Goal: Task Accomplishment & Management: Use online tool/utility

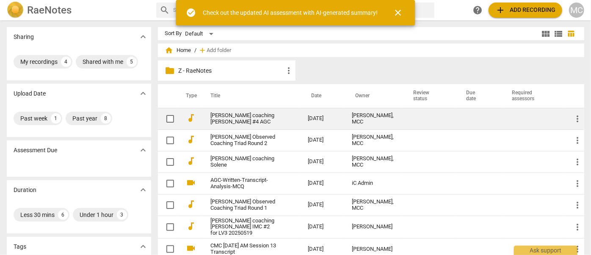
click at [218, 119] on link "[PERSON_NAME] coaching [PERSON_NAME] #4 AGC" at bounding box center [243, 119] width 67 height 13
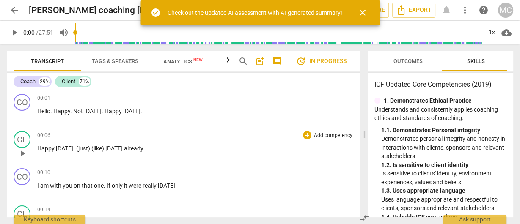
drag, startPoint x: 261, startPoint y: 130, endPoint x: 373, endPoint y: 146, distance: 113.2
click at [366, 143] on span at bounding box center [363, 134] width 5 height 180
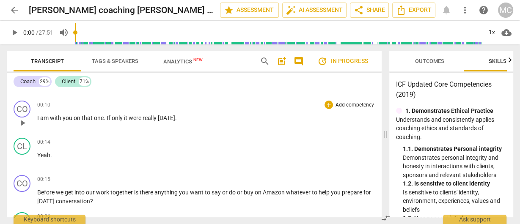
scroll to position [102, 0]
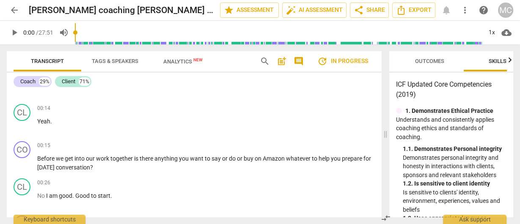
click at [196, 85] on div "Coach 29% Client 71%" at bounding box center [194, 81] width 361 height 14
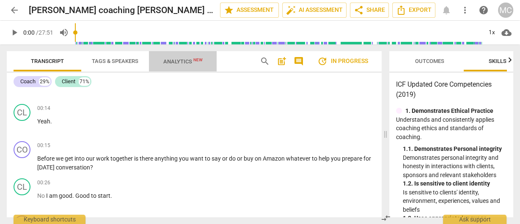
click at [177, 63] on span "Analytics New" at bounding box center [182, 61] width 39 height 6
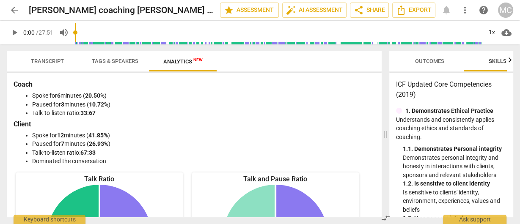
click at [37, 56] on span "Transcript" at bounding box center [47, 61] width 53 height 11
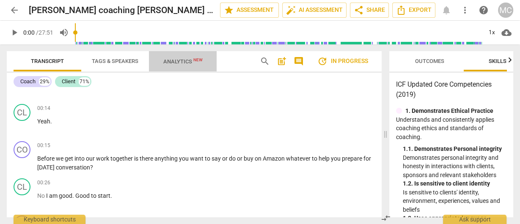
click at [168, 61] on span "Analytics New" at bounding box center [182, 61] width 39 height 6
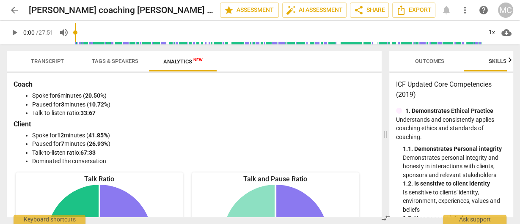
click at [42, 58] on span "Transcript" at bounding box center [47, 61] width 33 height 6
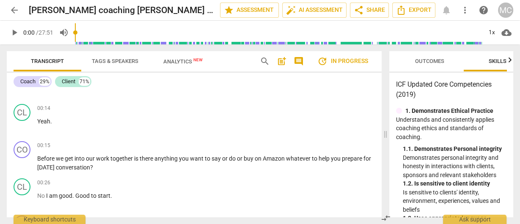
click at [262, 62] on span "search" at bounding box center [265, 61] width 10 height 10
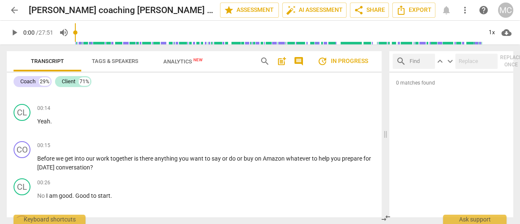
drag, startPoint x: 373, startPoint y: 104, endPoint x: 390, endPoint y: 110, distance: 17.7
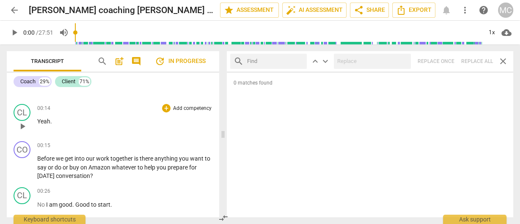
drag, startPoint x: 386, startPoint y: 131, endPoint x: 223, endPoint y: 126, distance: 162.6
click at [223, 126] on span at bounding box center [222, 134] width 5 height 180
click at [502, 63] on span "close" at bounding box center [503, 61] width 10 height 10
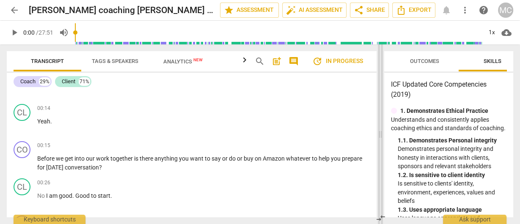
drag, startPoint x: 223, startPoint y: 130, endPoint x: 380, endPoint y: 137, distance: 157.6
click at [380, 137] on span at bounding box center [380, 134] width 5 height 180
click at [413, 60] on span "Outcomes" at bounding box center [424, 61] width 29 height 6
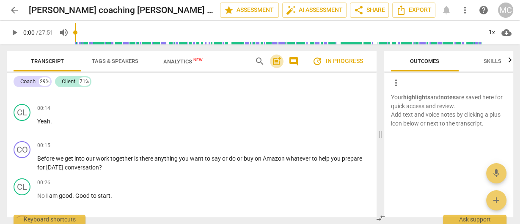
click at [276, 61] on span "post_add" at bounding box center [277, 61] width 10 height 10
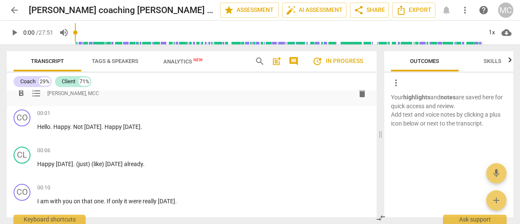
scroll to position [0, 0]
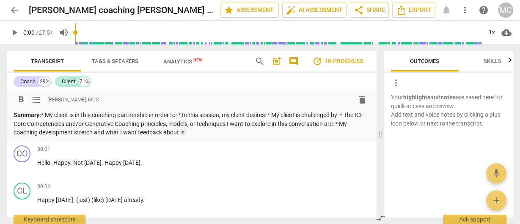
click at [50, 116] on p "Summary: * My client is in this coaching partnership in order to: * In this ses…" at bounding box center [192, 124] width 356 height 26
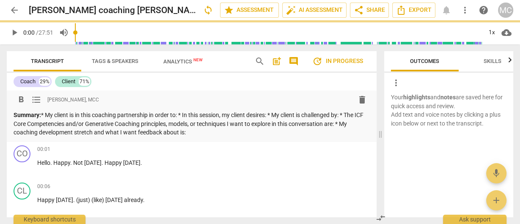
click at [50, 117] on p "Summary: * My client is in this coaching partnership in order to: * In this ses…" at bounding box center [192, 124] width 356 height 26
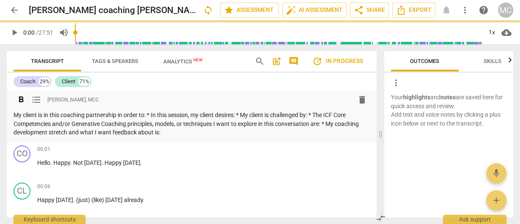
click at [38, 102] on span "format_list_bulleted" at bounding box center [36, 100] width 10 height 10
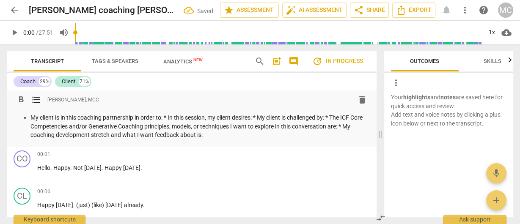
click at [171, 117] on p "My client is in this coaching partnership in order to: * In this session, my cl…" at bounding box center [199, 126] width 339 height 26
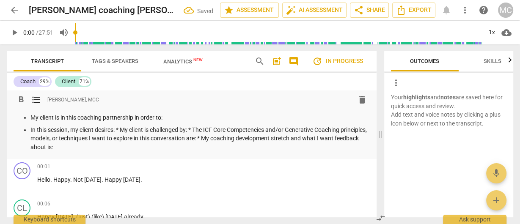
click at [122, 128] on p "In this session, my client desires: * My client is challenged by: * The ICF Cor…" at bounding box center [199, 139] width 339 height 26
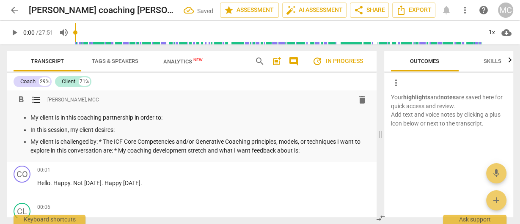
click at [104, 141] on p "My client is challenged by: * The ICF Core Competencies and/or Generative Coach…" at bounding box center [199, 146] width 339 height 17
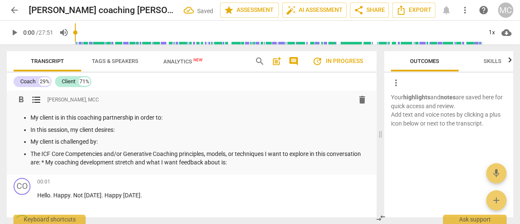
click at [46, 163] on p "The ICF Core Competencies and/or Generative Coaching principles, models, or tec…" at bounding box center [199, 158] width 339 height 17
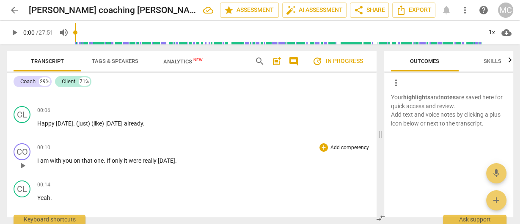
scroll to position [135, 0]
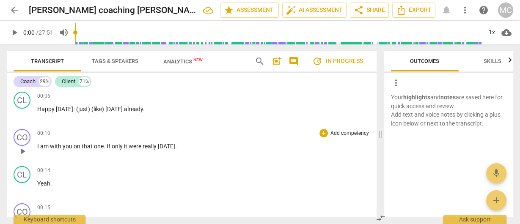
click at [339, 134] on p "Add competency" at bounding box center [350, 134] width 40 height 8
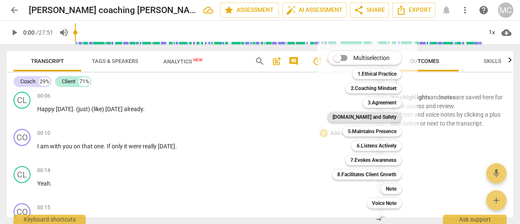
click at [369, 113] on b "[DOMAIN_NAME] and Safety" at bounding box center [365, 117] width 64 height 10
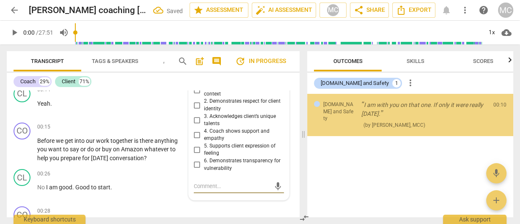
scroll to position [181, 0]
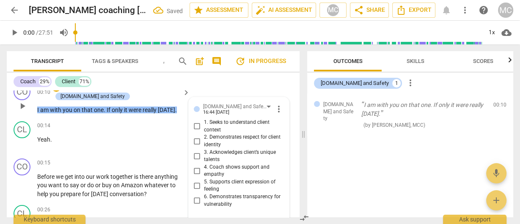
click at [209, 154] on span "3. Acknowledges client’s unique talents" at bounding box center [242, 156] width 77 height 15
click at [204, 154] on input "3. Acknowledges client’s unique talents" at bounding box center [197, 156] width 14 height 10
checkbox input "true"
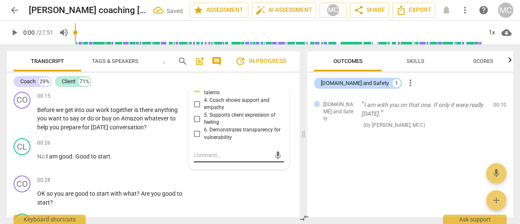
scroll to position [249, 0]
click at [213, 153] on textarea at bounding box center [232, 155] width 77 height 8
type textarea "H"
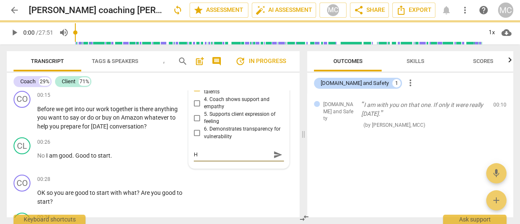
type textarea "Hu"
type textarea "Hum"
type textarea "Humor."
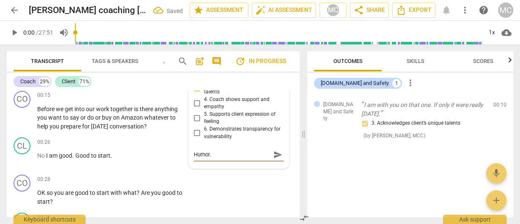
type textarea "Humor."
click at [274, 154] on span "send" at bounding box center [277, 154] width 9 height 9
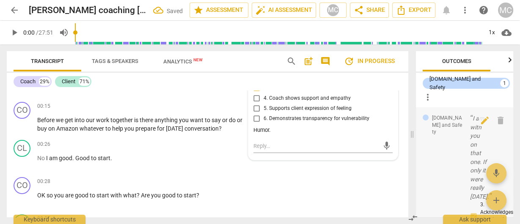
drag, startPoint x: 304, startPoint y: 133, endPoint x: 420, endPoint y: 142, distance: 116.3
click at [415, 142] on span at bounding box center [412, 134] width 5 height 180
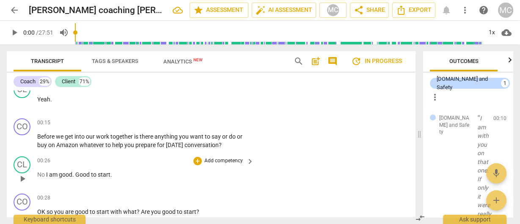
scroll to position [229, 0]
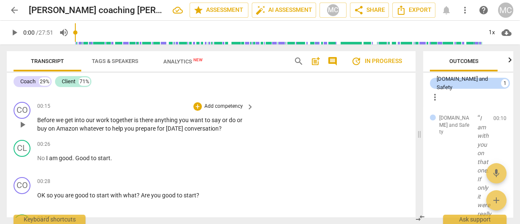
click at [224, 106] on p "Add competency" at bounding box center [224, 107] width 40 height 8
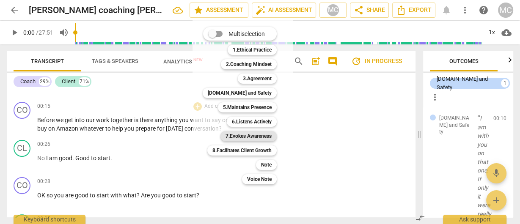
click at [243, 138] on b "7.Evokes Awareness" at bounding box center [249, 136] width 46 height 10
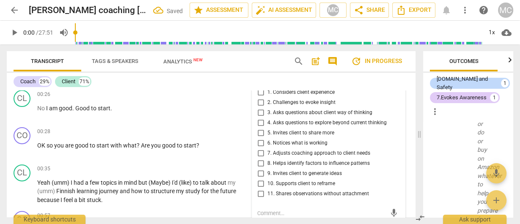
scroll to position [270, 0]
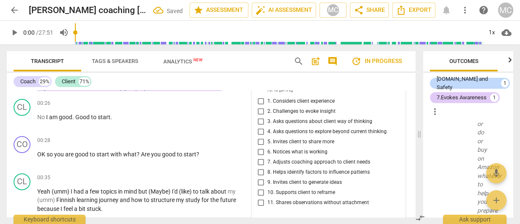
click at [274, 142] on span "5. Invites client to share more" at bounding box center [300, 142] width 67 height 8
click at [267, 142] on input "5. Invites client to share more" at bounding box center [261, 142] width 14 height 10
checkbox input "true"
click at [274, 152] on span "6. Notices what is working" at bounding box center [297, 153] width 60 height 8
click at [267, 152] on input "6. Notices what is working" at bounding box center [261, 152] width 14 height 10
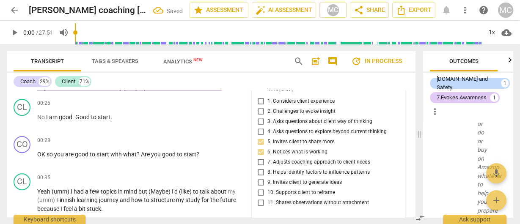
scroll to position [236, 0]
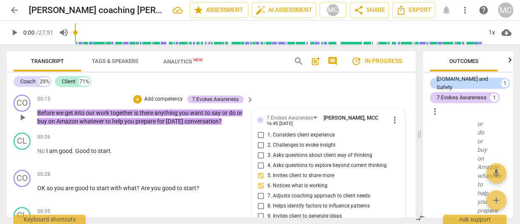
drag, startPoint x: 276, startPoint y: 185, endPoint x: 281, endPoint y: 185, distance: 4.7
click at [276, 185] on span "6. Notices what is working" at bounding box center [297, 186] width 60 height 8
click at [267, 185] on input "6. Notices what is working" at bounding box center [261, 186] width 14 height 10
click at [286, 183] on span "6. Notices what is working" at bounding box center [297, 186] width 60 height 8
click at [267, 183] on input "6. Notices what is working" at bounding box center [261, 186] width 14 height 10
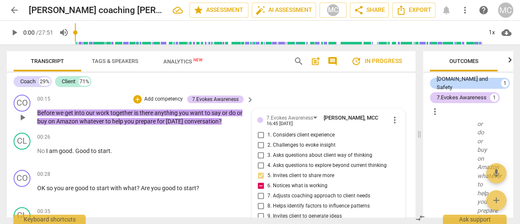
checkbox input "false"
click at [276, 132] on span "1. Considers client experience" at bounding box center [300, 136] width 67 height 8
click at [280, 135] on span "1. Considers client experience" at bounding box center [300, 136] width 67 height 8
click at [267, 135] on input "1. Considers client experience" at bounding box center [261, 135] width 14 height 10
checkbox input "true"
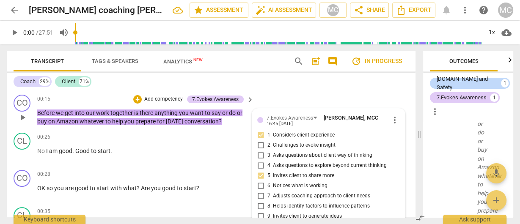
click at [159, 100] on p "Add competency" at bounding box center [163, 100] width 40 height 8
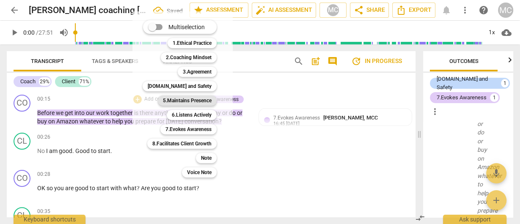
click at [184, 100] on b "5.Maintains Presence" at bounding box center [187, 101] width 49 height 10
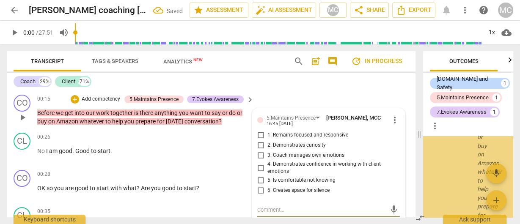
scroll to position [726, 0]
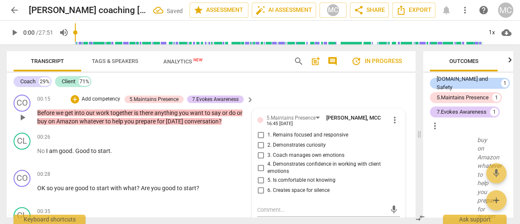
click at [271, 135] on span "1. Remains focused and responsive" at bounding box center [307, 136] width 81 height 8
click at [267, 135] on input "1. Remains focused and responsive" at bounding box center [261, 135] width 14 height 10
checkbox input "true"
click at [276, 145] on span "2. Demonstrates curiosity" at bounding box center [296, 146] width 58 height 8
click at [267, 145] on input "2. Demonstrates curiosity" at bounding box center [261, 146] width 14 height 10
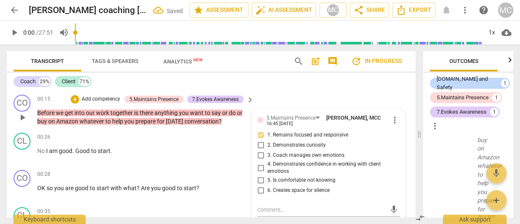
checkbox input "true"
click at [95, 98] on p "Add competency" at bounding box center [101, 100] width 40 height 8
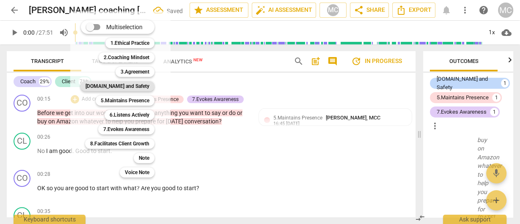
click at [120, 86] on b "[DOMAIN_NAME] and Safety" at bounding box center [117, 86] width 64 height 10
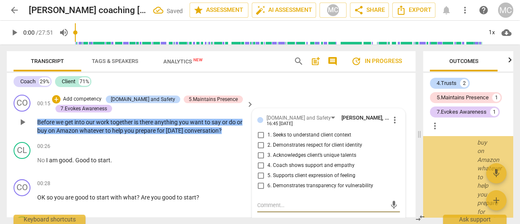
scroll to position [1088, 0]
click at [287, 165] on span "4. Coach shows support and empathy" at bounding box center [310, 166] width 87 height 8
click at [267, 165] on input "4. Coach shows support and empathy" at bounding box center [261, 166] width 14 height 10
checkbox input "true"
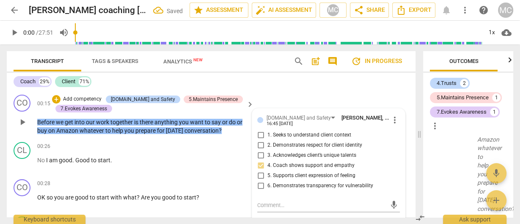
click at [292, 133] on span "1. Seeks to understand client context" at bounding box center [309, 136] width 84 height 8
click at [267, 133] on input "1. Seeks to understand client context" at bounding box center [261, 135] width 14 height 10
checkbox input "true"
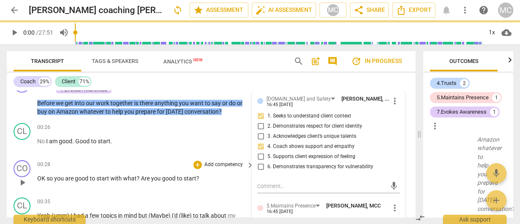
scroll to position [270, 0]
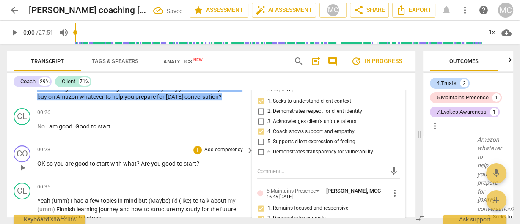
click at [49, 164] on span "so" at bounding box center [51, 163] width 8 height 7
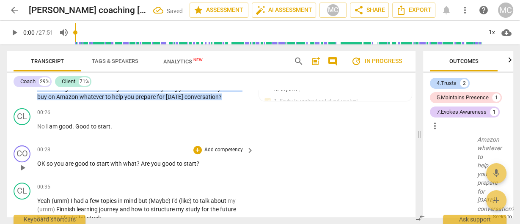
click at [111, 165] on span "with" at bounding box center [116, 163] width 13 height 7
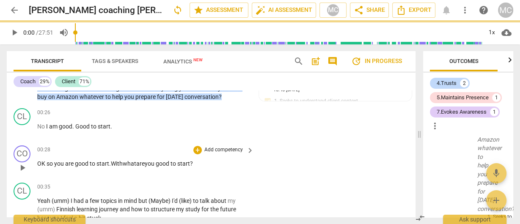
click at [44, 164] on span "OK" at bounding box center [41, 163] width 9 height 7
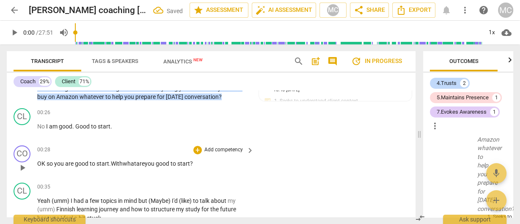
click at [47, 164] on span "so" at bounding box center [51, 163] width 8 height 7
click at [219, 153] on p "Add competency" at bounding box center [224, 150] width 40 height 8
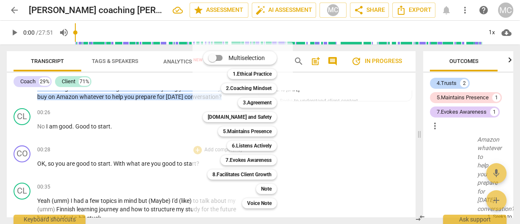
click at [102, 166] on div at bounding box center [260, 112] width 520 height 224
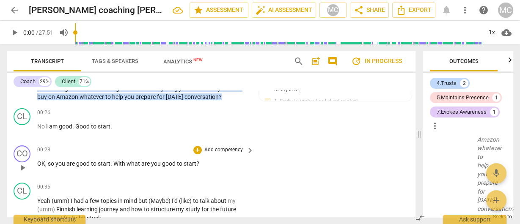
click at [132, 163] on span "what" at bounding box center [134, 163] width 15 height 7
click at [218, 149] on p "Add competency" at bounding box center [224, 150] width 40 height 8
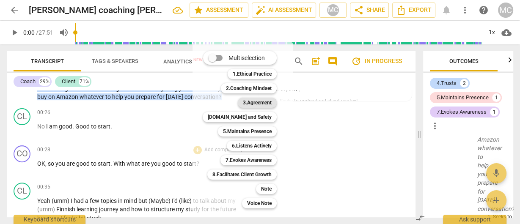
click at [256, 100] on b "3.Agreement" at bounding box center [257, 103] width 29 height 10
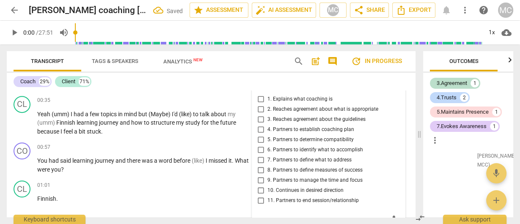
scroll to position [354, 0]
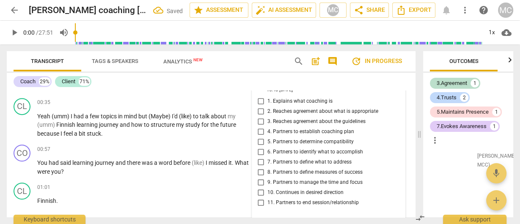
click at [283, 180] on span "9. Partners to manage the time and focus" at bounding box center [314, 183] width 95 height 8
click at [267, 180] on input "9. Partners to manage the time and focus" at bounding box center [261, 183] width 14 height 10
checkbox input "true"
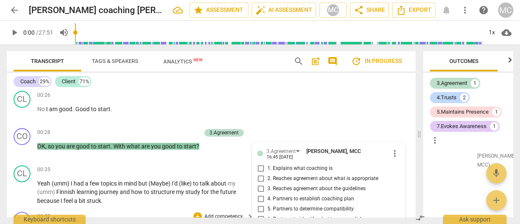
scroll to position [287, 0]
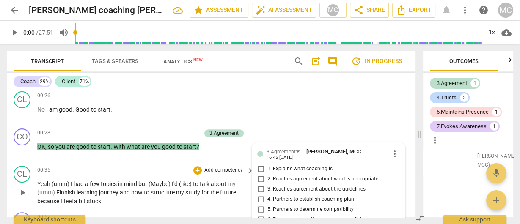
click at [81, 171] on div "00:35 + Add competency keyboard_arrow_right" at bounding box center [146, 170] width 218 height 9
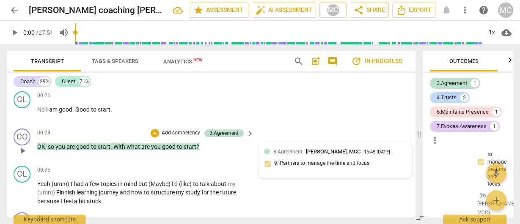
click at [273, 148] on div "3.Agreement [PERSON_NAME], MCC" at bounding box center [318, 152] width 91 height 8
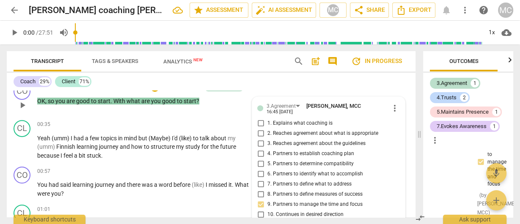
scroll to position [253, 0]
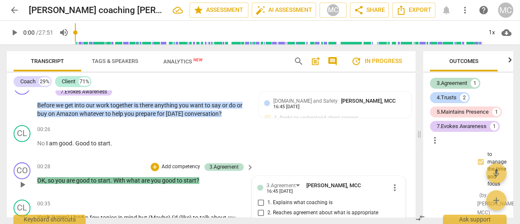
click at [392, 187] on span "more_vert" at bounding box center [395, 188] width 10 height 10
click at [401, 201] on li "Delete" at bounding box center [401, 204] width 29 height 16
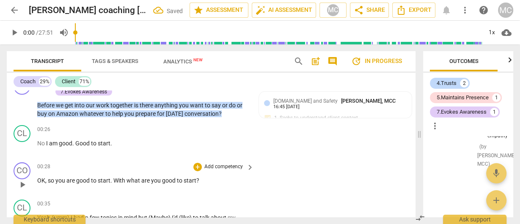
scroll to position [1317, 0]
click at [214, 166] on p "Add competency" at bounding box center [224, 167] width 40 height 8
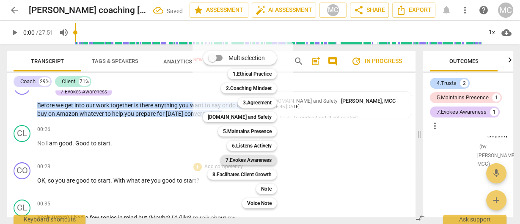
click at [248, 158] on b "7.Evokes Awareness" at bounding box center [249, 160] width 46 height 10
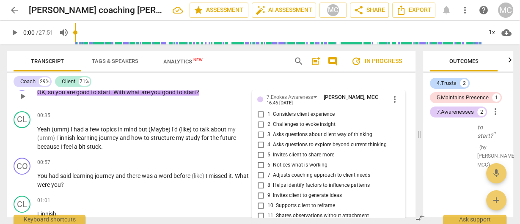
scroll to position [354, 0]
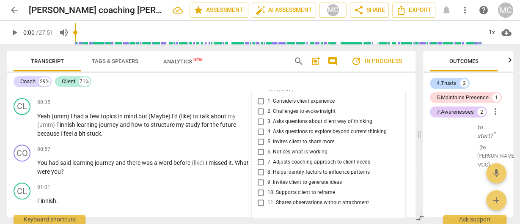
click at [272, 122] on span "3. Asks questions about client way of thinking" at bounding box center [319, 122] width 105 height 8
click at [267, 122] on input "3. Asks questions about client way of thinking" at bounding box center [261, 122] width 14 height 10
checkbox input "true"
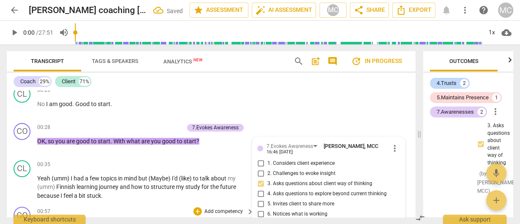
scroll to position [287, 0]
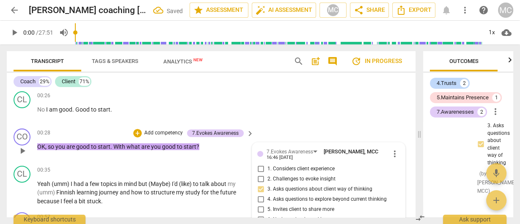
click at [171, 132] on p "Add competency" at bounding box center [163, 134] width 40 height 8
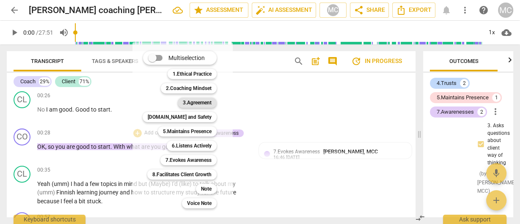
click at [196, 104] on b "3.Agreement" at bounding box center [197, 103] width 29 height 10
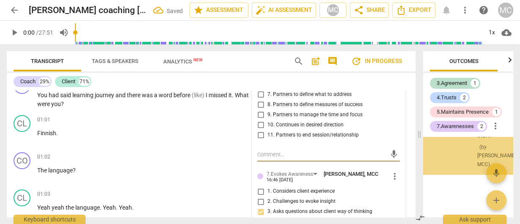
scroll to position [1631, 0]
click at [294, 121] on label "10. Continues in desired direction" at bounding box center [325, 125] width 143 height 10
click at [267, 121] on input "10. Continues in desired direction" at bounding box center [261, 125] width 14 height 10
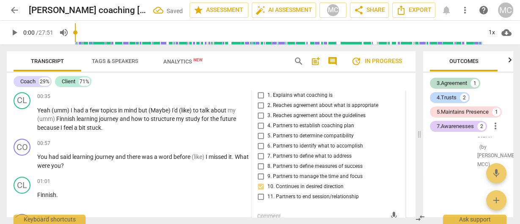
scroll to position [354, 0]
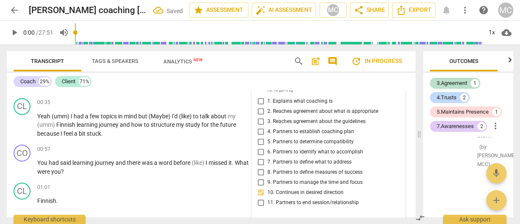
click at [291, 190] on span "10. Continues in desired direction" at bounding box center [305, 193] width 76 height 8
click at [267, 190] on input "10. Continues in desired direction" at bounding box center [261, 193] width 14 height 10
click at [298, 190] on span "10. Continues in desired direction" at bounding box center [305, 193] width 76 height 8
click at [267, 190] on input "10. Continues in desired direction" at bounding box center [261, 193] width 14 height 10
checkbox input "false"
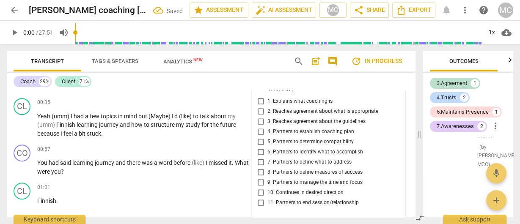
click at [295, 183] on span "9. Partners to manage the time and focus" at bounding box center [314, 183] width 95 height 8
click at [267, 183] on input "9. Partners to manage the time and focus" at bounding box center [261, 183] width 14 height 10
checkbox input "true"
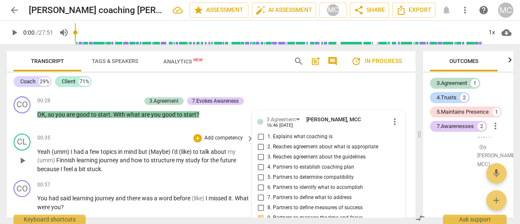
scroll to position [320, 0]
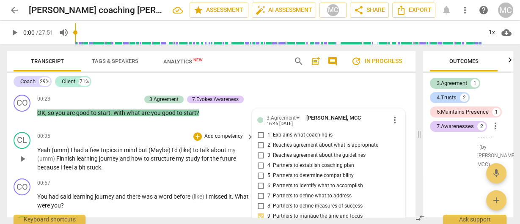
click at [101, 157] on span "journey" at bounding box center [109, 158] width 21 height 7
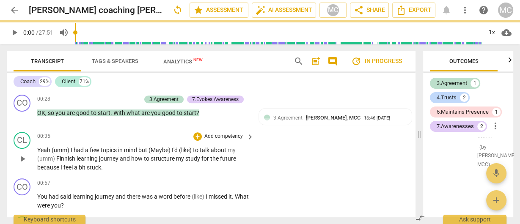
click at [51, 150] on span "Yeah" at bounding box center [44, 150] width 14 height 7
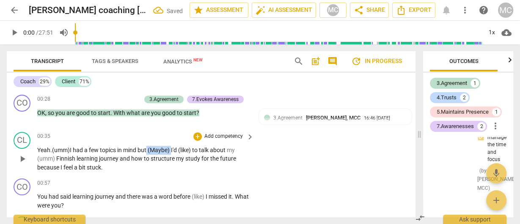
drag, startPoint x: 174, startPoint y: 149, endPoint x: 150, endPoint y: 149, distance: 24.6
click at [150, 149] on p "Yeah. (umm) I had a few topics in mind but (Maybe) I'd (like) to talk about my …" at bounding box center [143, 159] width 212 height 26
click at [100, 164] on span "stuck" at bounding box center [94, 167] width 14 height 7
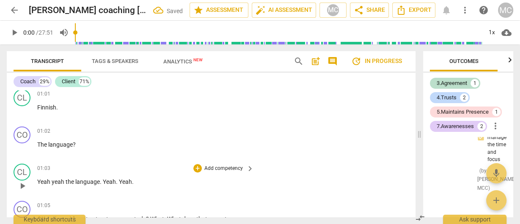
scroll to position [456, 0]
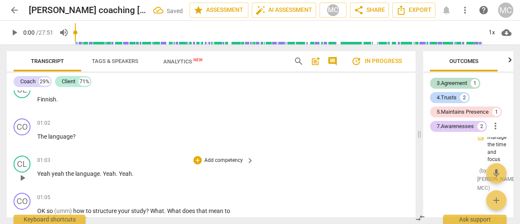
click at [51, 174] on span "Yeah" at bounding box center [44, 174] width 14 height 7
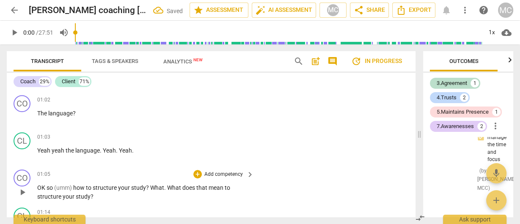
scroll to position [490, 0]
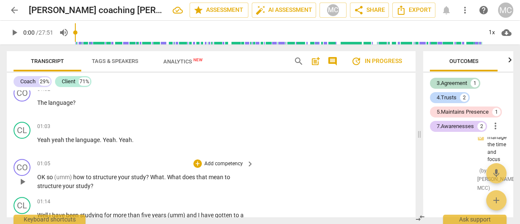
click at [168, 176] on span "What" at bounding box center [174, 177] width 15 height 7
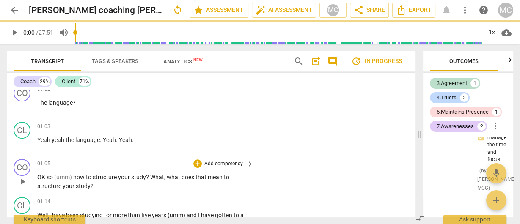
click at [225, 165] on p "Add competency" at bounding box center [224, 164] width 40 height 8
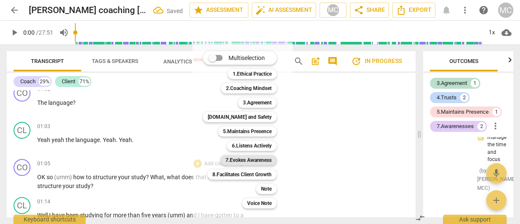
click at [244, 160] on b "7.Evokes Awareness" at bounding box center [249, 160] width 46 height 10
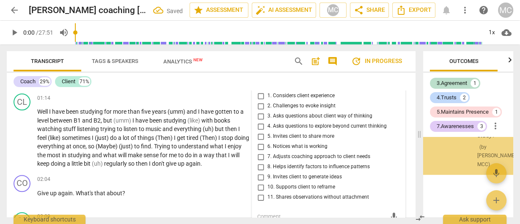
scroll to position [587, 0]
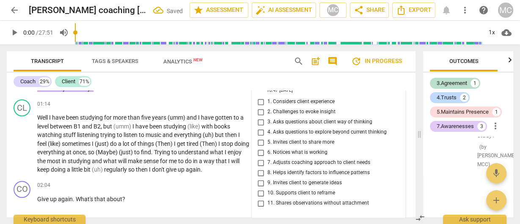
click at [284, 120] on span "3. Asks questions about client way of thinking" at bounding box center [319, 122] width 105 height 8
click at [267, 120] on input "3. Asks questions about client way of thinking" at bounding box center [261, 122] width 14 height 10
checkbox input "true"
click at [281, 141] on span "5. Invites client to share more" at bounding box center [300, 143] width 67 height 8
click at [267, 141] on input "5. Invites client to share more" at bounding box center [261, 143] width 14 height 10
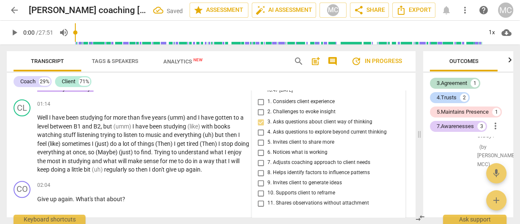
checkbox input "true"
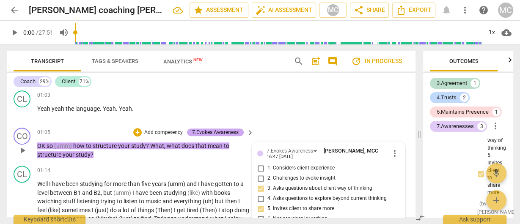
scroll to position [520, 0]
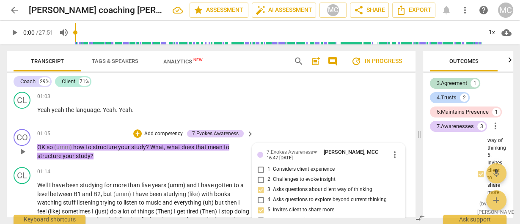
click at [163, 133] on p "Add competency" at bounding box center [163, 134] width 40 height 8
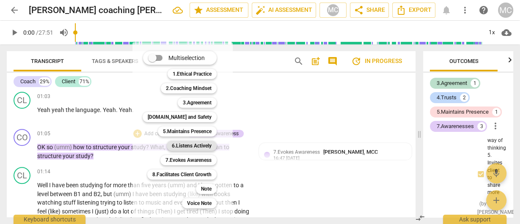
click at [183, 146] on b "6.Listens Actively" at bounding box center [192, 146] width 40 height 10
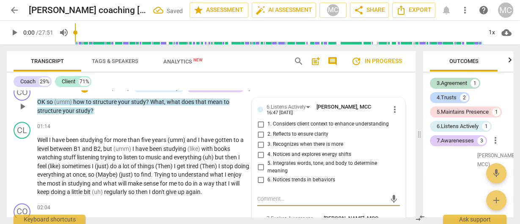
scroll to position [576, 0]
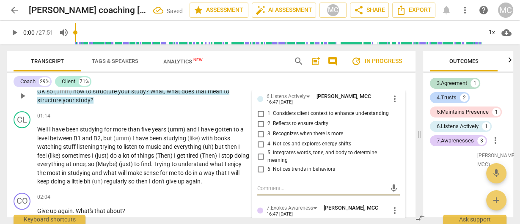
click at [272, 153] on span "5. Integrates words, tone, and body to determine meaning" at bounding box center [331, 156] width 129 height 15
click at [267, 153] on input "5. Integrates words, tone, and body to determine meaning" at bounding box center [261, 157] width 14 height 10
checkbox input "true"
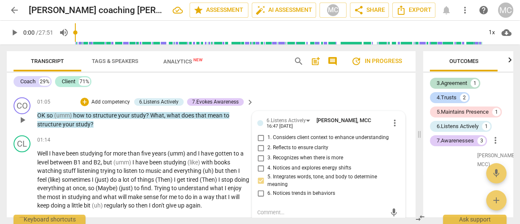
scroll to position [542, 0]
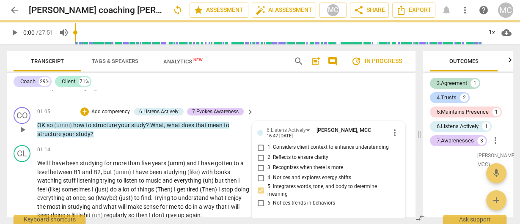
click at [278, 146] on span "1. Considers client context to enhance understanding" at bounding box center [327, 148] width 121 height 8
click at [267, 146] on input "1. Considers client context to enhance understanding" at bounding box center [261, 148] width 14 height 10
checkbox input "true"
click at [285, 166] on span "3. Recognizes when there is more" at bounding box center [305, 168] width 76 height 8
click at [267, 166] on input "3. Recognizes when there is more" at bounding box center [261, 168] width 14 height 10
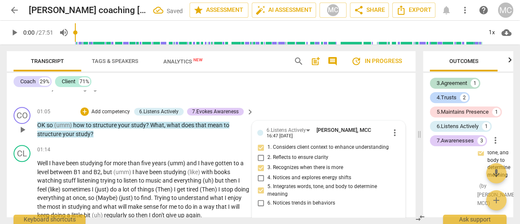
click at [279, 167] on span "3. Recognizes when there is more" at bounding box center [305, 168] width 76 height 8
click at [267, 167] on input "3. Recognizes when there is more" at bounding box center [261, 168] width 14 height 10
click at [279, 167] on span "3. Recognizes when there is more" at bounding box center [305, 168] width 76 height 8
click at [267, 167] on input "3. Recognizes when there is more" at bounding box center [261, 168] width 14 height 10
checkbox input "false"
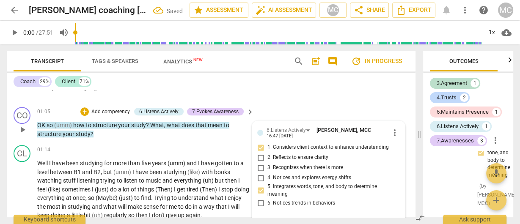
click at [284, 155] on span "2. Reflects to ensure clarity" at bounding box center [297, 158] width 61 height 8
click at [267, 155] on input "2. Reflects to ensure clarity" at bounding box center [261, 158] width 14 height 10
checkbox input "true"
click at [118, 111] on p "Add competency" at bounding box center [111, 112] width 40 height 8
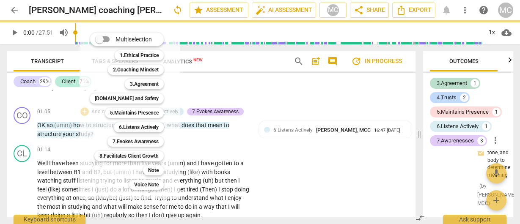
click at [127, 113] on b "5.Maintains Presence" at bounding box center [134, 113] width 49 height 10
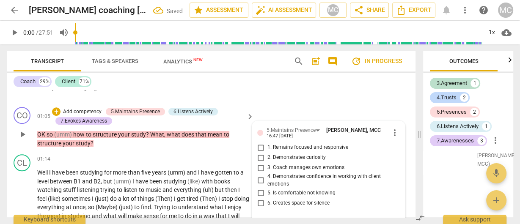
click at [275, 145] on span "1. Remains focused and responsive" at bounding box center [307, 148] width 81 height 8
click at [267, 145] on input "1. Remains focused and responsive" at bounding box center [261, 148] width 14 height 10
checkbox input "true"
click at [275, 154] on span "2. Demonstrates curiosity" at bounding box center [296, 158] width 58 height 8
click at [267, 154] on input "2. Demonstrates curiosity" at bounding box center [261, 158] width 14 height 10
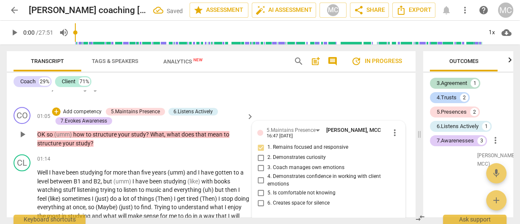
checkbox input "true"
click at [77, 109] on p "Add competency" at bounding box center [82, 112] width 40 height 8
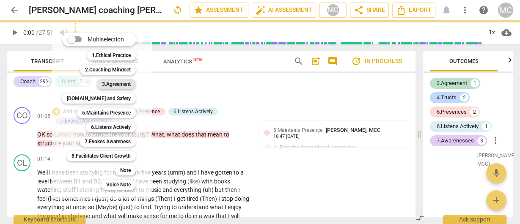
click at [107, 82] on b "3.Agreement" at bounding box center [116, 84] width 29 height 10
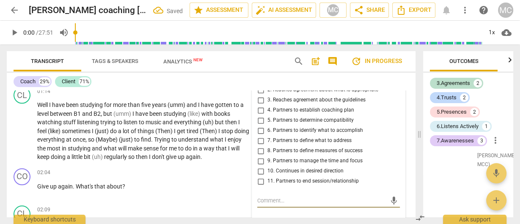
scroll to position [621, 0]
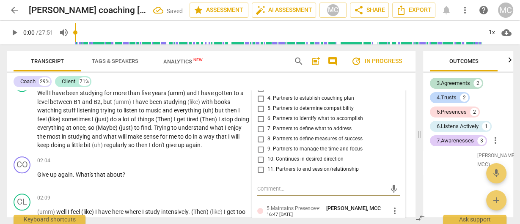
click at [295, 150] on span "9. Partners to manage the time and focus" at bounding box center [314, 150] width 95 height 8
click at [267, 150] on input "9. Partners to manage the time and focus" at bounding box center [261, 149] width 14 height 10
checkbox input "true"
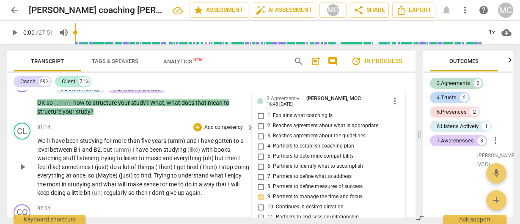
scroll to position [587, 0]
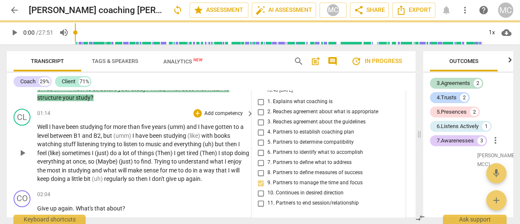
click at [49, 124] on span "Well" at bounding box center [43, 127] width 12 height 7
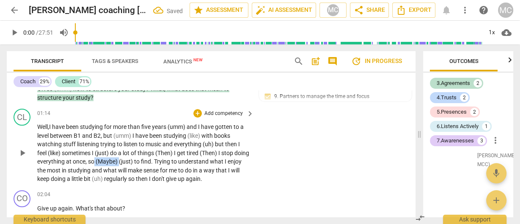
drag, startPoint x: 135, startPoint y: 161, endPoint x: 111, endPoint y: 165, distance: 24.5
click at [111, 165] on p "Well, I have been studying for more than five years (umm) and I have gotten to …" at bounding box center [143, 153] width 212 height 61
click at [229, 134] on span "books" at bounding box center [222, 135] width 16 height 7
click at [230, 135] on span "books" at bounding box center [222, 135] width 16 height 7
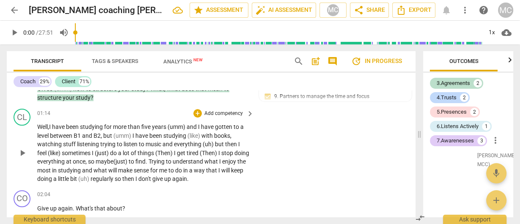
click at [75, 143] on span "stuff" at bounding box center [70, 144] width 14 height 7
click at [99, 143] on span "listening" at bounding box center [89, 144] width 23 height 7
click at [140, 143] on span "listen" at bounding box center [133, 144] width 15 height 7
click at [204, 143] on span "everything" at bounding box center [190, 144] width 29 height 7
click at [239, 146] on span "then" at bounding box center [235, 144] width 13 height 7
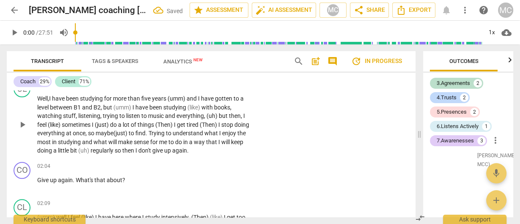
scroll to position [621, 0]
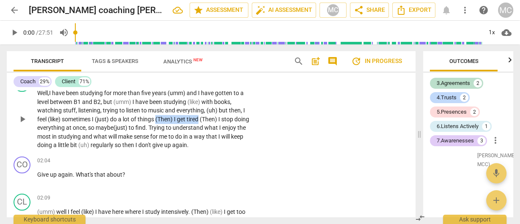
drag, startPoint x: 158, startPoint y: 118, endPoint x: 201, endPoint y: 119, distance: 43.6
click at [201, 119] on p "Well, I have been studying for more than five years (umm) and I have gotten to …" at bounding box center [143, 119] width 212 height 61
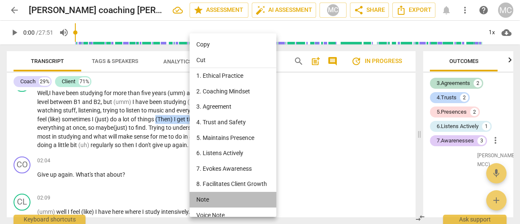
click at [220, 198] on li "Note" at bounding box center [234, 200] width 89 height 16
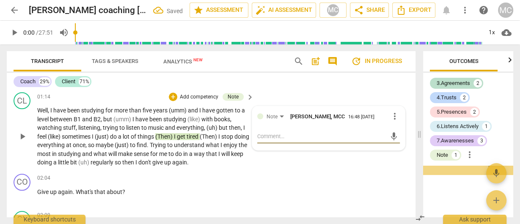
scroll to position [587, 0]
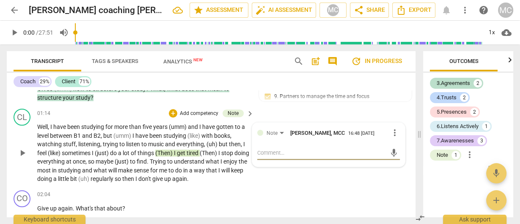
click at [303, 157] on textarea at bounding box center [321, 153] width 129 height 8
click at [289, 157] on textarea at bounding box center [321, 153] width 129 height 8
click at [273, 156] on textarea at bounding box center [321, 153] width 129 height 8
click at [175, 171] on span "to" at bounding box center [171, 170] width 7 height 7
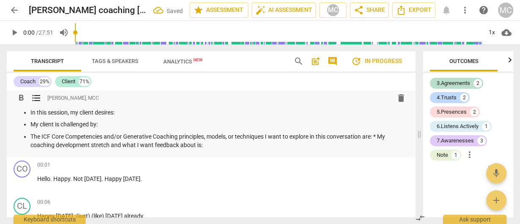
scroll to position [0, 0]
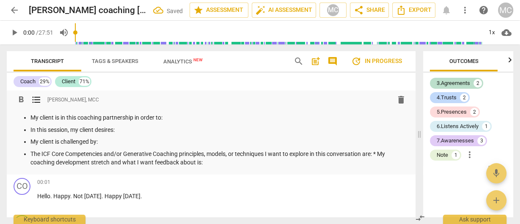
click at [383, 153] on p "The ICF Core Competencies and/or Generative Coaching principles, models, or tec…" at bounding box center [219, 158] width 378 height 17
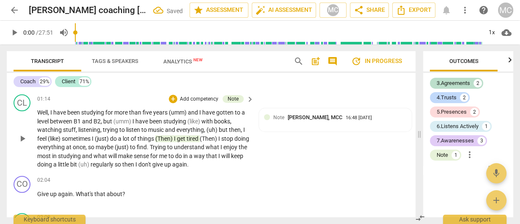
scroll to position [609, 0]
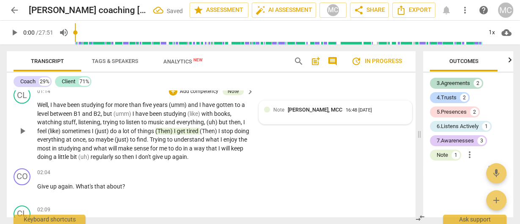
click at [332, 114] on div "Note [PERSON_NAME], MCC 16:48 [DATE]" at bounding box center [339, 110] width 133 height 8
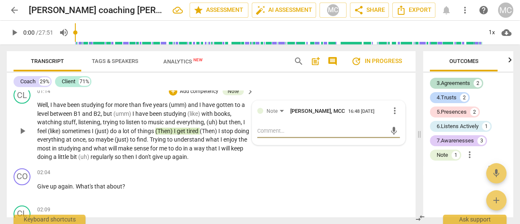
click at [395, 110] on span "more_vert" at bounding box center [395, 111] width 10 height 10
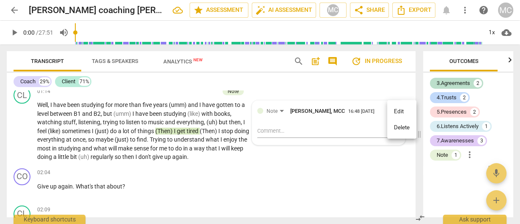
click at [399, 133] on li "Delete" at bounding box center [401, 128] width 29 height 16
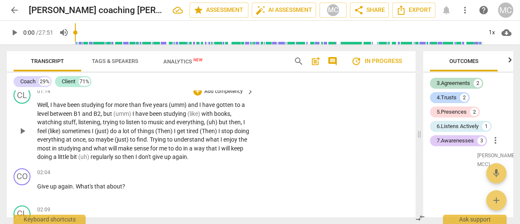
click at [127, 134] on p "Well , I have been studying for more than five years (umm) and I have gotten to…" at bounding box center [143, 131] width 212 height 61
drag, startPoint x: 93, startPoint y: 129, endPoint x: 181, endPoint y: 133, distance: 88.1
click at [181, 133] on p "Well , I have been studying for more than five years (umm) and I have gotten to…" at bounding box center [143, 131] width 212 height 61
click at [115, 138] on span "maybe" at bounding box center [105, 139] width 19 height 7
drag, startPoint x: 93, startPoint y: 129, endPoint x: 155, endPoint y: 133, distance: 62.3
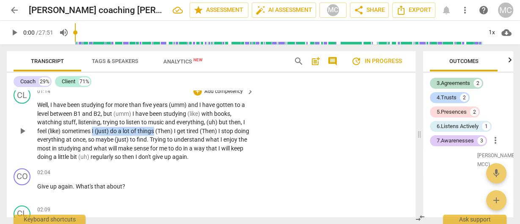
click at [155, 133] on p "Well , I have been studying for more than five years (umm) and I have gotten to…" at bounding box center [143, 131] width 212 height 61
click at [174, 121] on icon "button" at bounding box center [175, 121] width 3 height 3
drag, startPoint x: 176, startPoint y: 130, endPoint x: 201, endPoint y: 131, distance: 25.0
click at [201, 131] on p "Well , I have been studying for more than five years (umm) and I have gotten to…" at bounding box center [143, 131] width 212 height 61
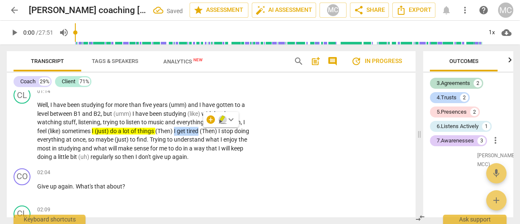
click at [220, 120] on icon "button" at bounding box center [222, 119] width 5 height 6
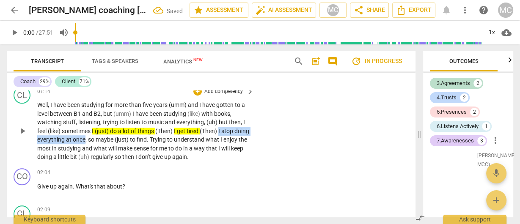
drag, startPoint x: 222, startPoint y: 130, endPoint x: 102, endPoint y: 137, distance: 120.8
click at [102, 137] on p "Well , I have been studying for more than five years (umm) and I have gotten to…" at bounding box center [143, 131] width 212 height 61
click at [120, 129] on icon "button" at bounding box center [120, 127] width 5 height 6
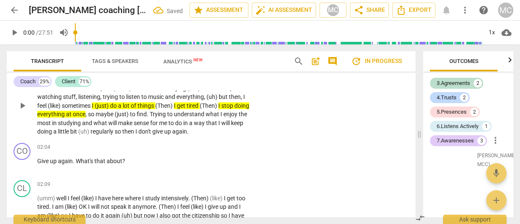
scroll to position [643, 0]
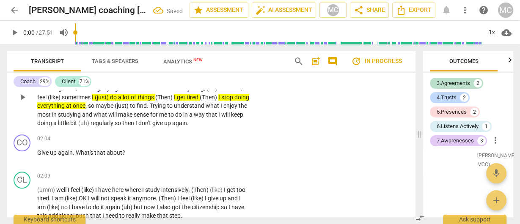
click at [167, 108] on span "Trying" at bounding box center [158, 105] width 17 height 7
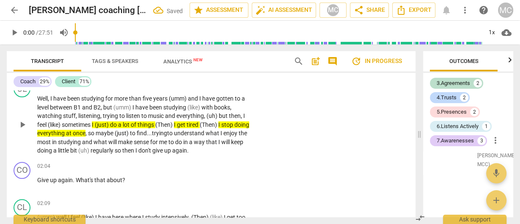
scroll to position [609, 0]
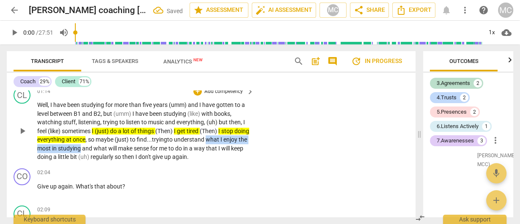
drag, startPoint x: 224, startPoint y: 141, endPoint x: 106, endPoint y: 147, distance: 118.7
click at [106, 147] on p "Well , I have been studying for more than five years (umm) and I have gotten to…" at bounding box center [143, 131] width 212 height 61
click at [135, 135] on span "keyboard_arrow_down" at bounding box center [135, 137] width 10 height 10
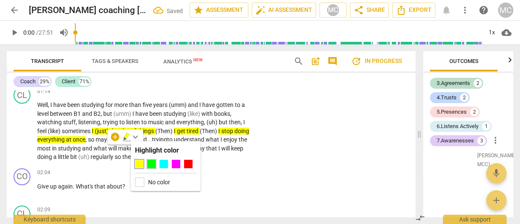
click at [151, 163] on div at bounding box center [151, 164] width 8 height 8
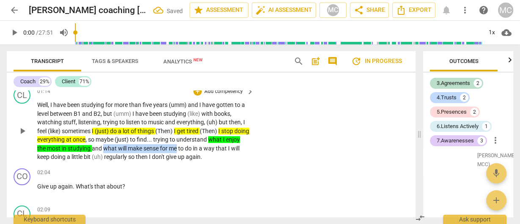
drag, startPoint x: 120, startPoint y: 148, endPoint x: 194, endPoint y: 148, distance: 74.1
click at [194, 148] on p "Well , I have been studying for more than five years (umm) and I have gotten to…" at bounding box center [143, 131] width 212 height 61
click at [217, 136] on icon "button" at bounding box center [215, 137] width 8 height 10
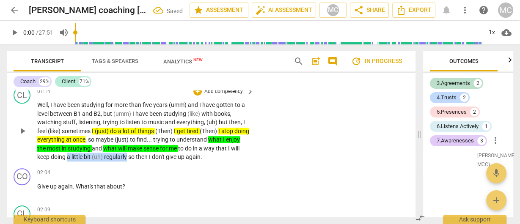
drag, startPoint x: 78, startPoint y: 157, endPoint x: 138, endPoint y: 158, distance: 59.7
click at [138, 158] on p "Well , I have been studying for more than five years (umm) and I have gotten to…" at bounding box center [143, 131] width 212 height 61
click at [157, 145] on icon "button" at bounding box center [158, 145] width 5 height 6
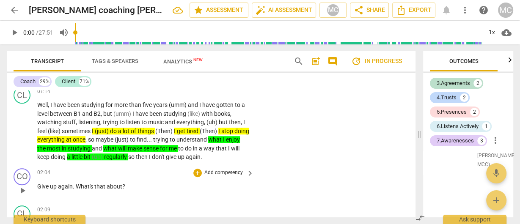
click at [219, 174] on p "Add competency" at bounding box center [224, 173] width 40 height 8
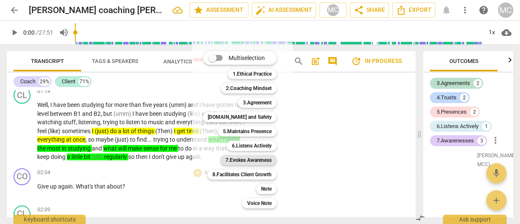
click at [240, 156] on b "7.Evokes Awareness" at bounding box center [249, 160] width 46 height 10
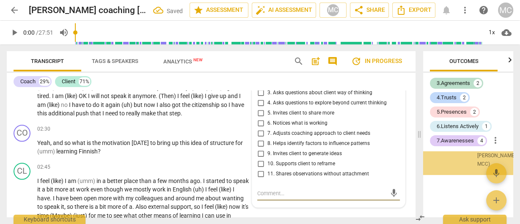
scroll to position [683, 0]
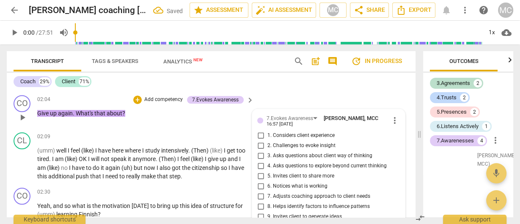
click at [394, 122] on span "more_vert" at bounding box center [395, 121] width 10 height 10
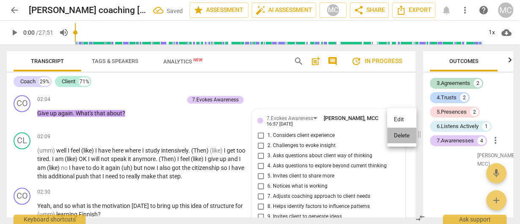
click at [397, 137] on li "Delete" at bounding box center [401, 136] width 29 height 16
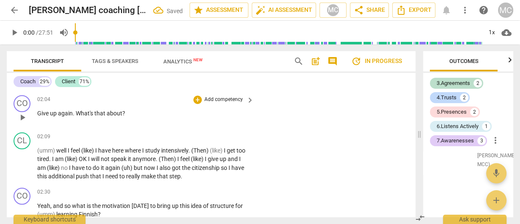
scroll to position [2941, 0]
click at [231, 100] on p "Add competency" at bounding box center [224, 100] width 40 height 8
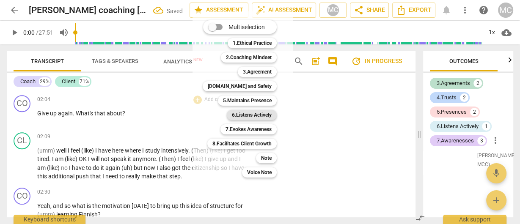
click at [252, 115] on b "6.Listens Actively" at bounding box center [252, 115] width 40 height 10
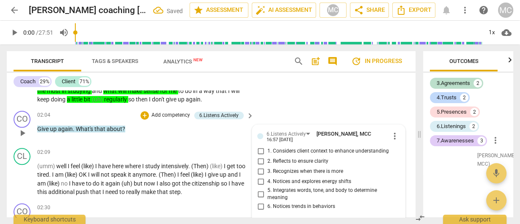
scroll to position [683, 0]
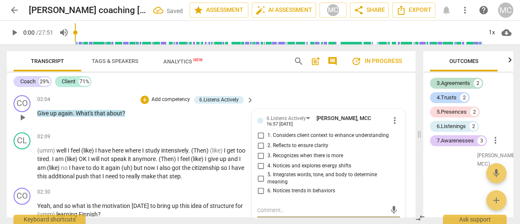
click at [273, 133] on span "1. Considers client context to enhance understanding" at bounding box center [327, 136] width 121 height 8
click at [267, 133] on input "1. Considers client context to enhance understanding" at bounding box center [261, 136] width 14 height 10
click at [288, 135] on span "1. Considers client context to enhance understanding" at bounding box center [327, 136] width 121 height 8
click at [267, 135] on input "1. Considers client context to enhance understanding" at bounding box center [261, 136] width 14 height 10
click at [288, 135] on span "1. Considers client context to enhance understanding" at bounding box center [327, 136] width 121 height 8
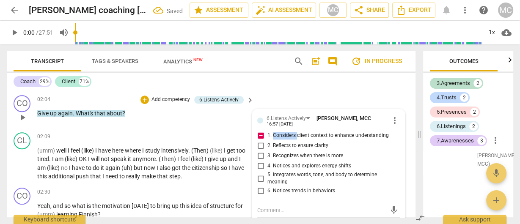
click at [267, 135] on input "1. Considers client context to enhance understanding" at bounding box center [261, 136] width 14 height 10
checkbox input "false"
click at [252, 125] on div "6.Listens Actively [PERSON_NAME], MCC 16:57 [DATE] more_vert 1. Considers clien…" at bounding box center [328, 166] width 153 height 115
click at [281, 156] on span "3. Recognizes when there is more" at bounding box center [305, 156] width 76 height 8
click at [267, 156] on input "3. Recognizes when there is more" at bounding box center [261, 156] width 14 height 10
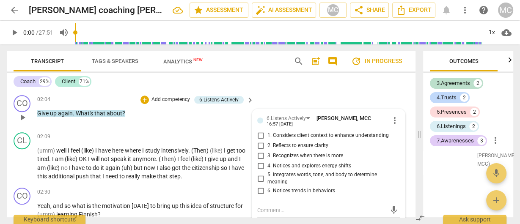
checkbox input "true"
